Goal: Task Accomplishment & Management: Use online tool/utility

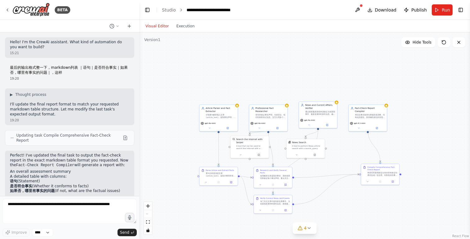
scroll to position [194, 0]
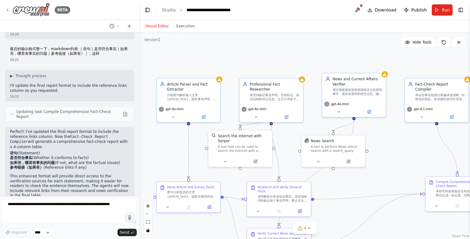
click at [8, 11] on icon at bounding box center [7, 9] width 5 height 5
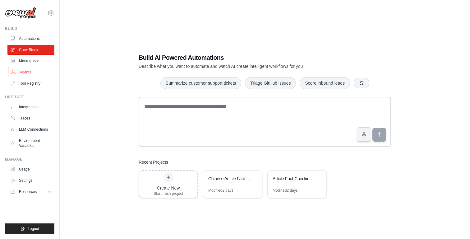
click at [21, 75] on link "Agents" at bounding box center [31, 72] width 47 height 10
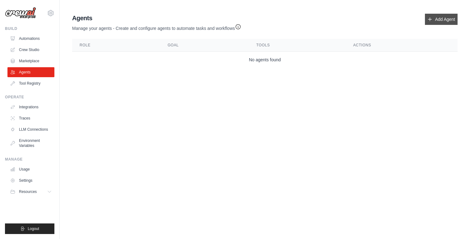
click at [444, 20] on link "Add Agent" at bounding box center [441, 19] width 33 height 11
